Goal: Information Seeking & Learning: Find specific fact

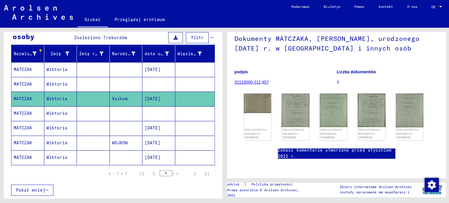
scroll to position [18, 0]
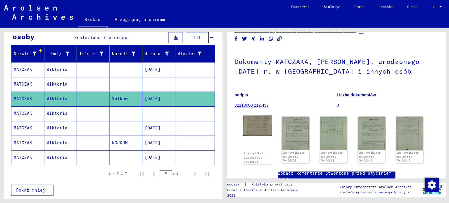
click at [252, 129] on img at bounding box center [257, 125] width 29 height 20
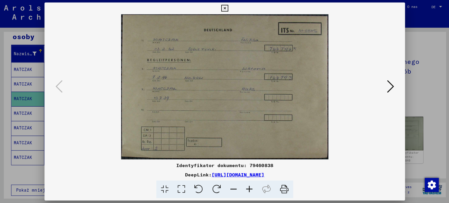
click at [390, 83] on icon at bounding box center [389, 86] width 7 height 14
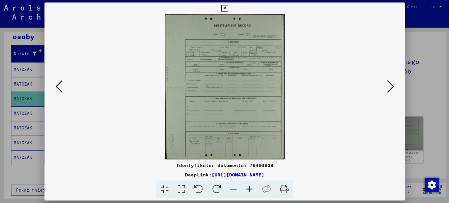
click at [390, 83] on icon at bounding box center [389, 86] width 7 height 14
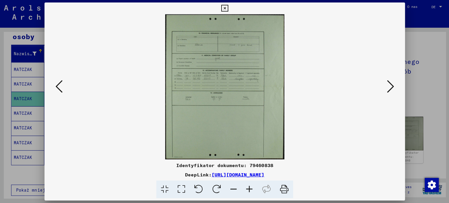
click at [390, 83] on icon at bounding box center [389, 86] width 7 height 14
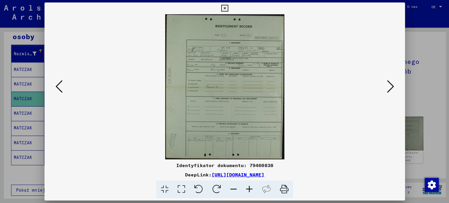
click at [390, 83] on icon at bounding box center [389, 86] width 7 height 14
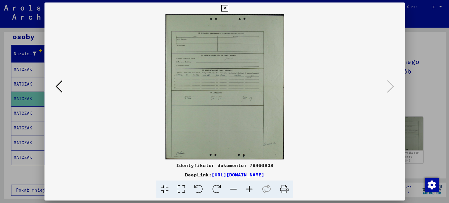
drag, startPoint x: 225, startPoint y: 7, endPoint x: 254, endPoint y: 12, distance: 29.4
click at [226, 7] on icon at bounding box center [224, 8] width 7 height 7
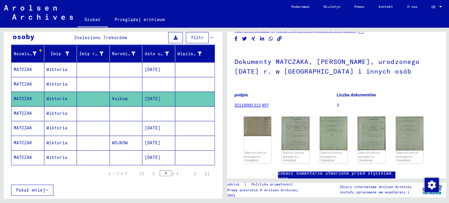
click at [60, 113] on font "Wiktoria" at bounding box center [57, 113] width 21 height 5
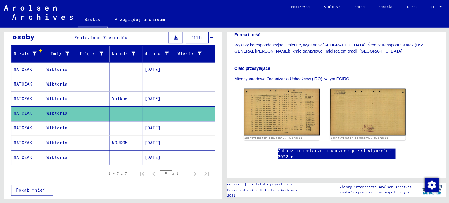
click at [59, 127] on font "Wiktoria" at bounding box center [57, 127] width 21 height 5
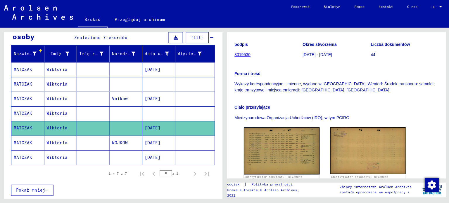
scroll to position [91, 0]
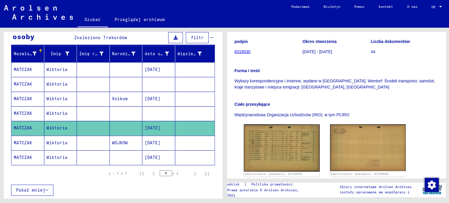
click at [67, 137] on mat-cell "Wiktoria" at bounding box center [61, 143] width 33 height 14
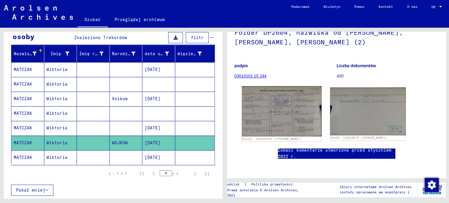
click at [288, 110] on img at bounding box center [281, 111] width 79 height 50
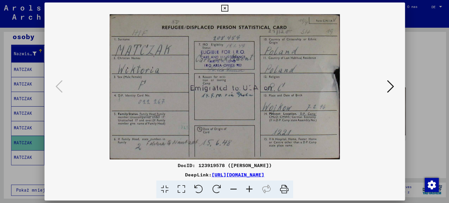
click at [388, 86] on icon at bounding box center [389, 86] width 7 height 14
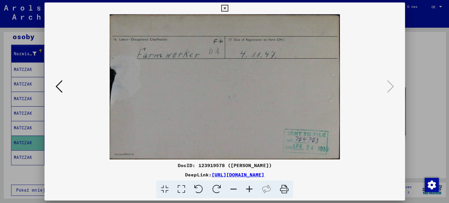
drag, startPoint x: 58, startPoint y: 87, endPoint x: 62, endPoint y: 87, distance: 3.5
click at [58, 87] on icon at bounding box center [59, 86] width 7 height 14
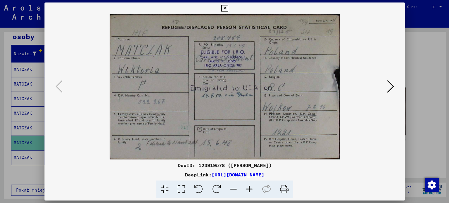
click at [225, 9] on icon at bounding box center [224, 8] width 7 height 7
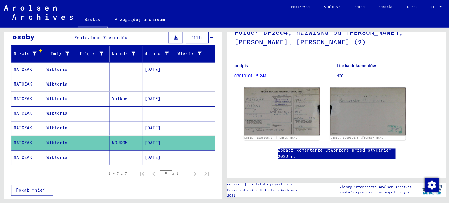
click at [89, 156] on mat-cell at bounding box center [93, 157] width 33 height 14
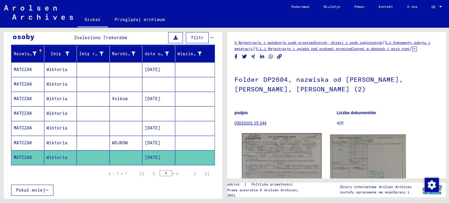
click at [300, 159] on img at bounding box center [281, 157] width 79 height 49
